Goal: Find specific page/section: Find specific page/section

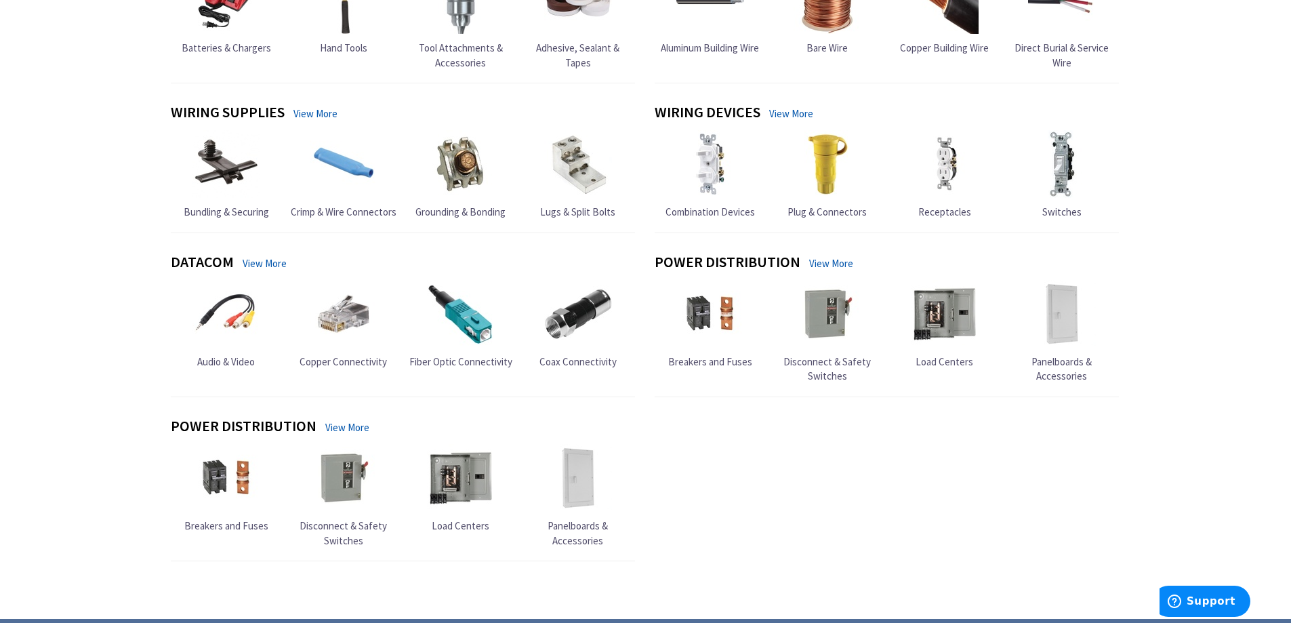
scroll to position [1416, 0]
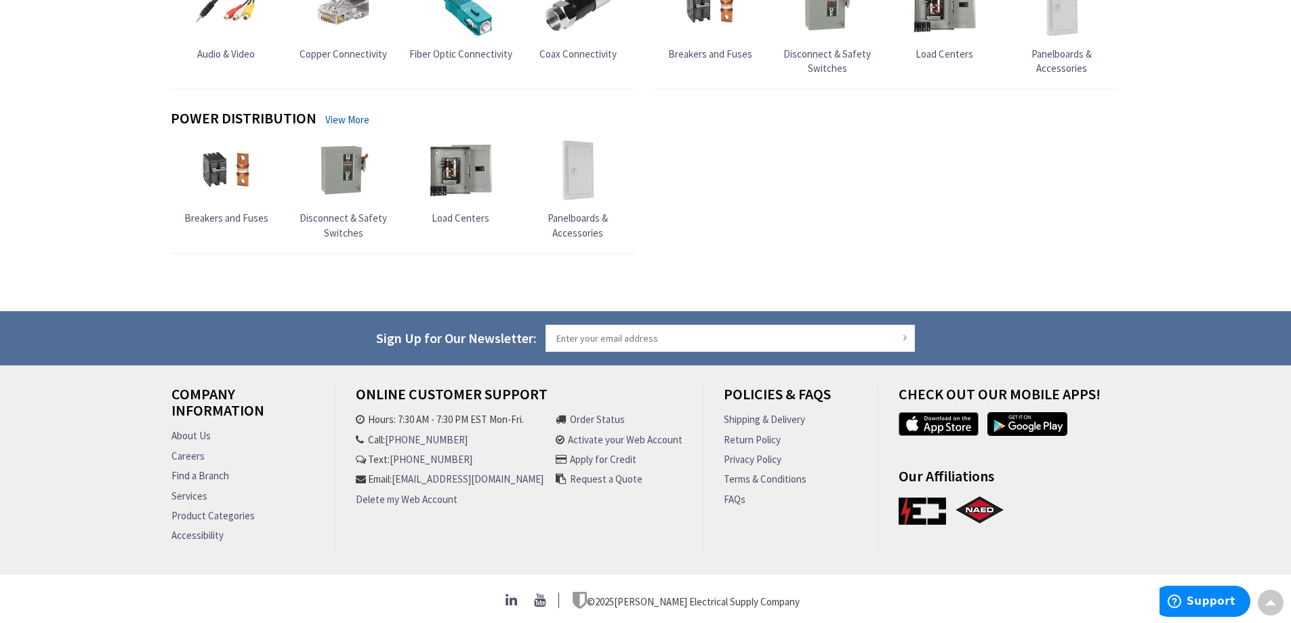
click at [218, 473] on link "Find a Branch" at bounding box center [200, 475] width 58 height 14
